Goal: Navigation & Orientation: Find specific page/section

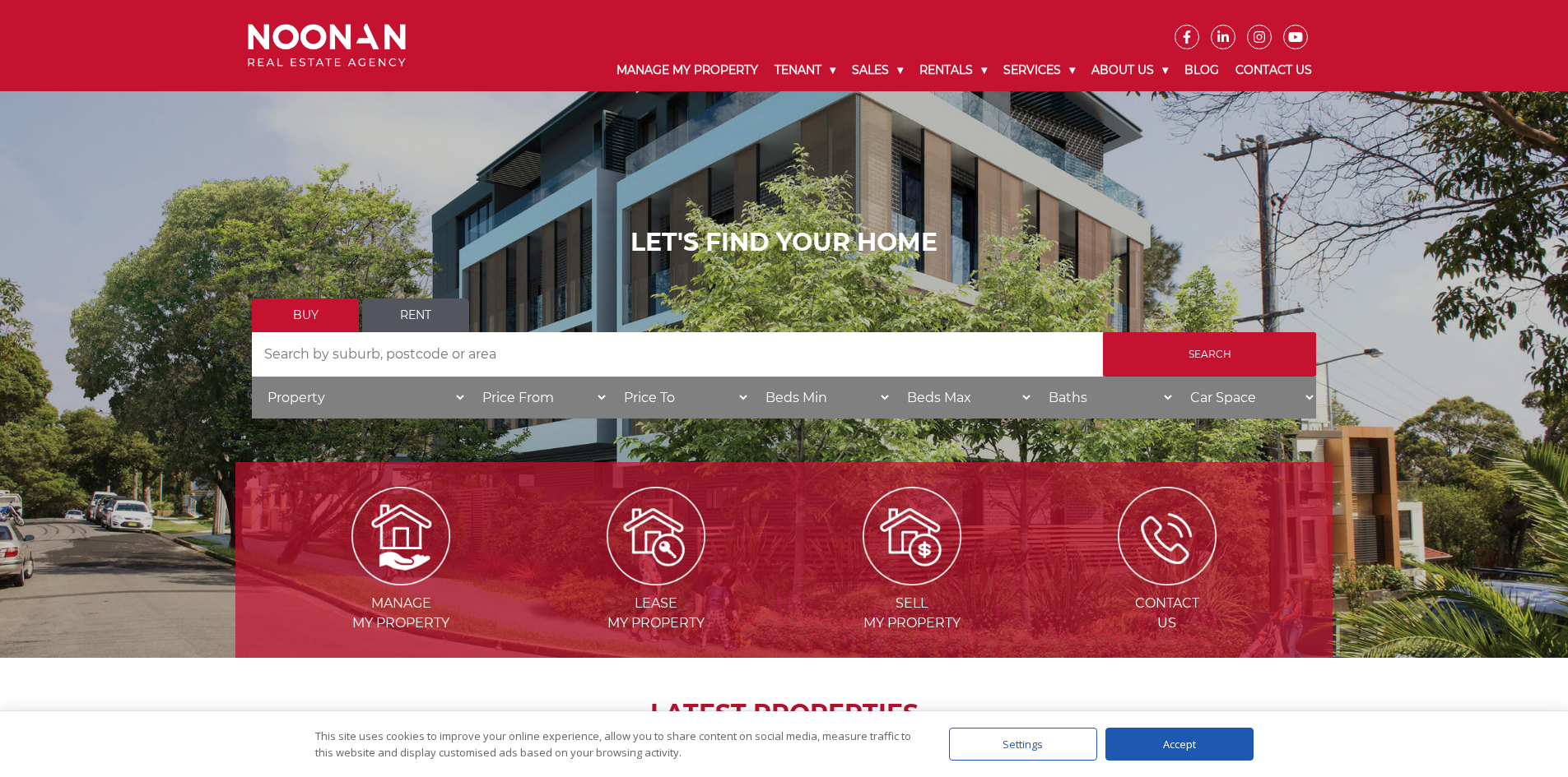
click at [416, 310] on link "Rent" at bounding box center [415, 315] width 107 height 33
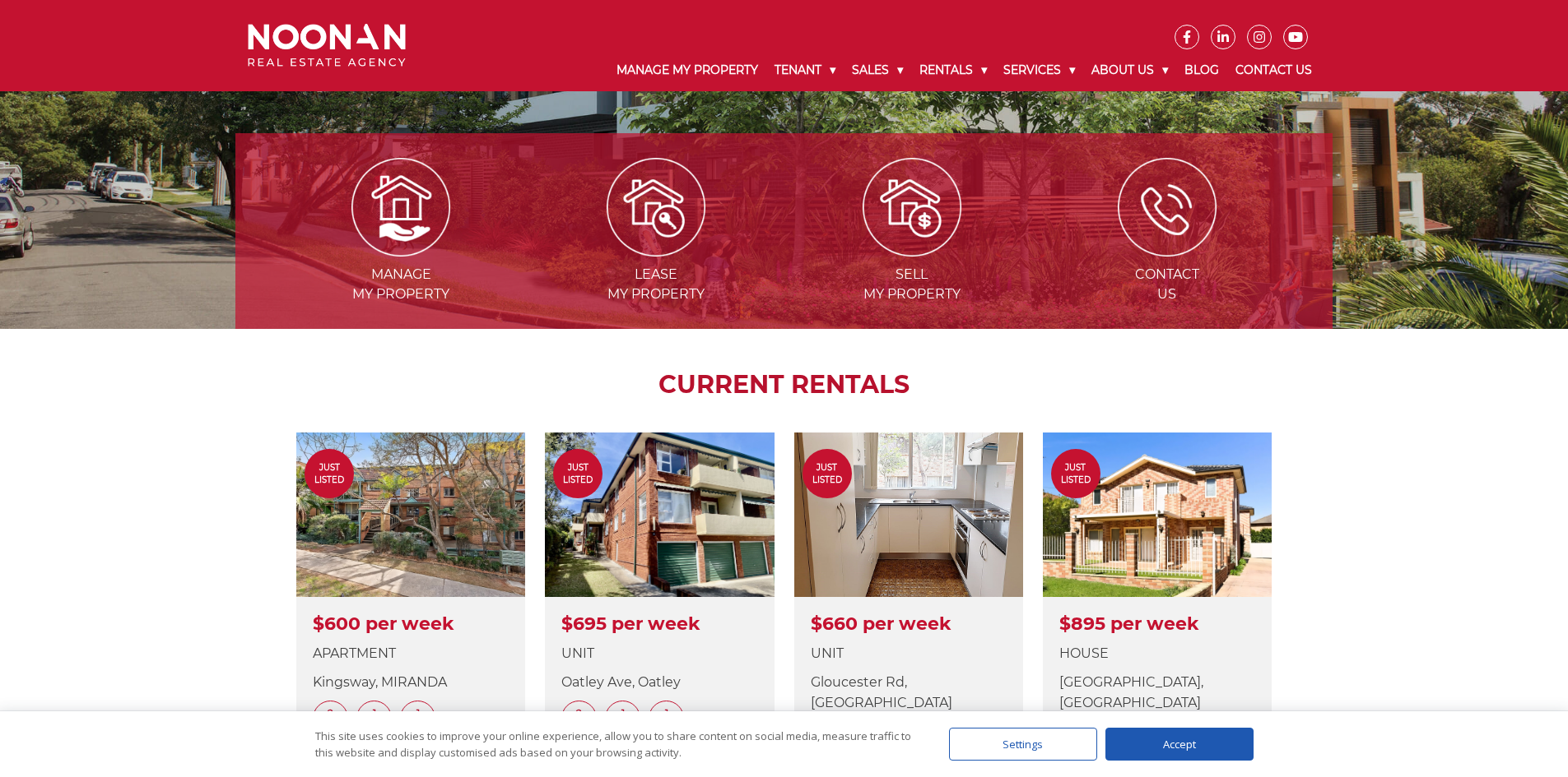
scroll to position [740, 0]
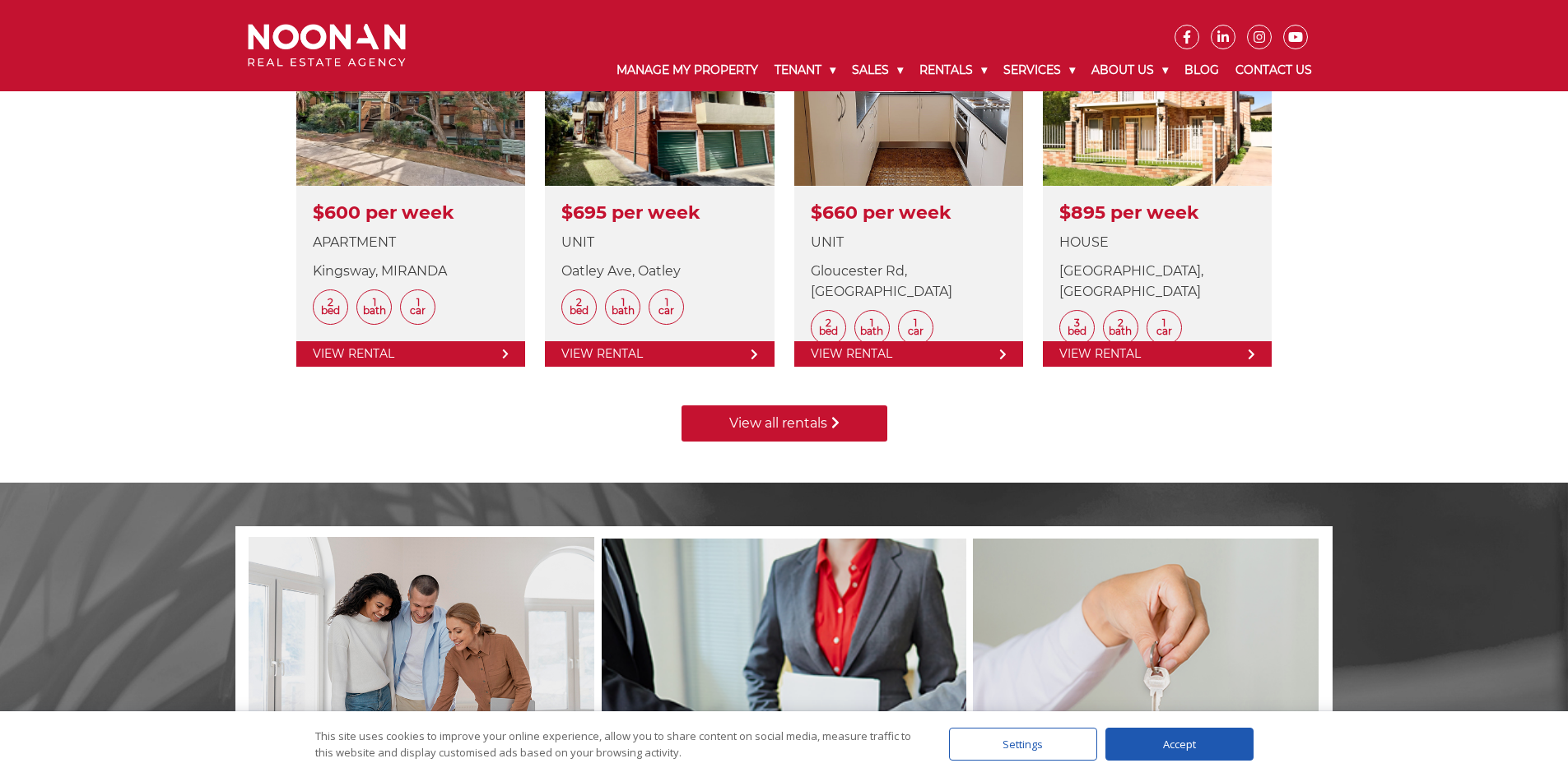
click at [771, 423] on link "View all rentals" at bounding box center [784, 423] width 206 height 36
